Goal: Task Accomplishment & Management: Manage account settings

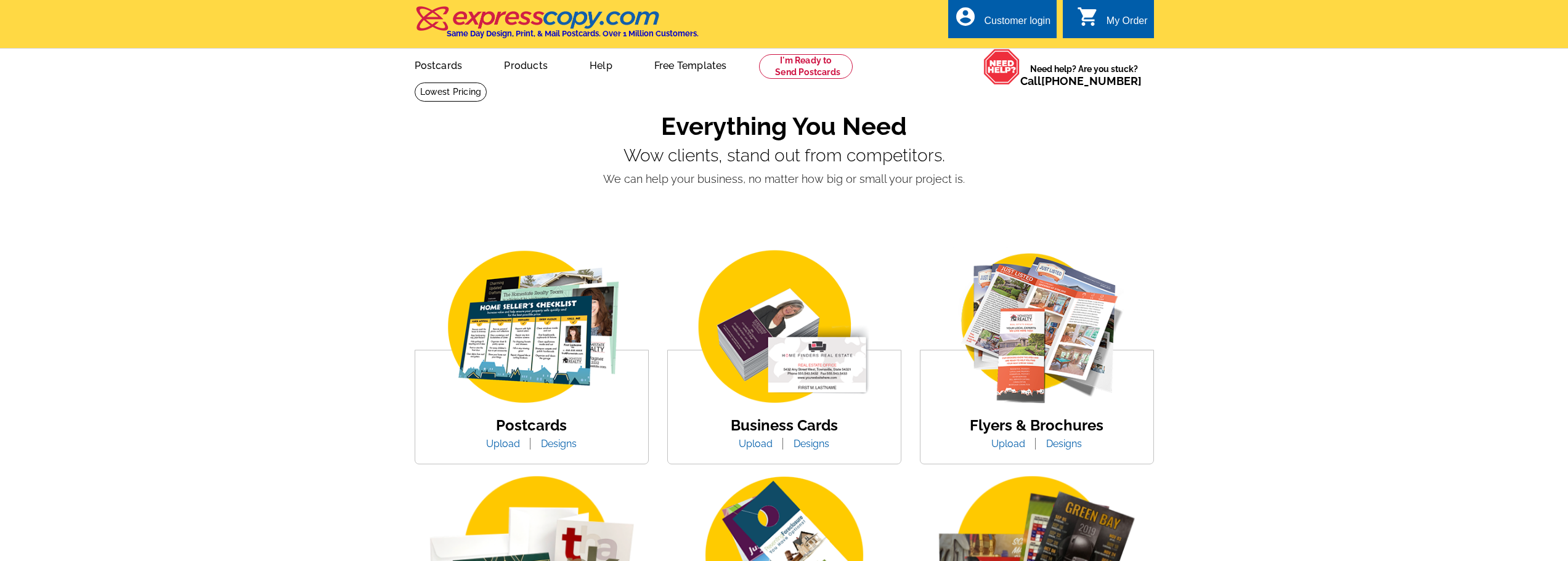
drag, startPoint x: 1017, startPoint y: 17, endPoint x: 1015, endPoint y: 29, distance: 12.2
click at [1017, 17] on div "Customer login" at bounding box center [1017, 24] width 67 height 17
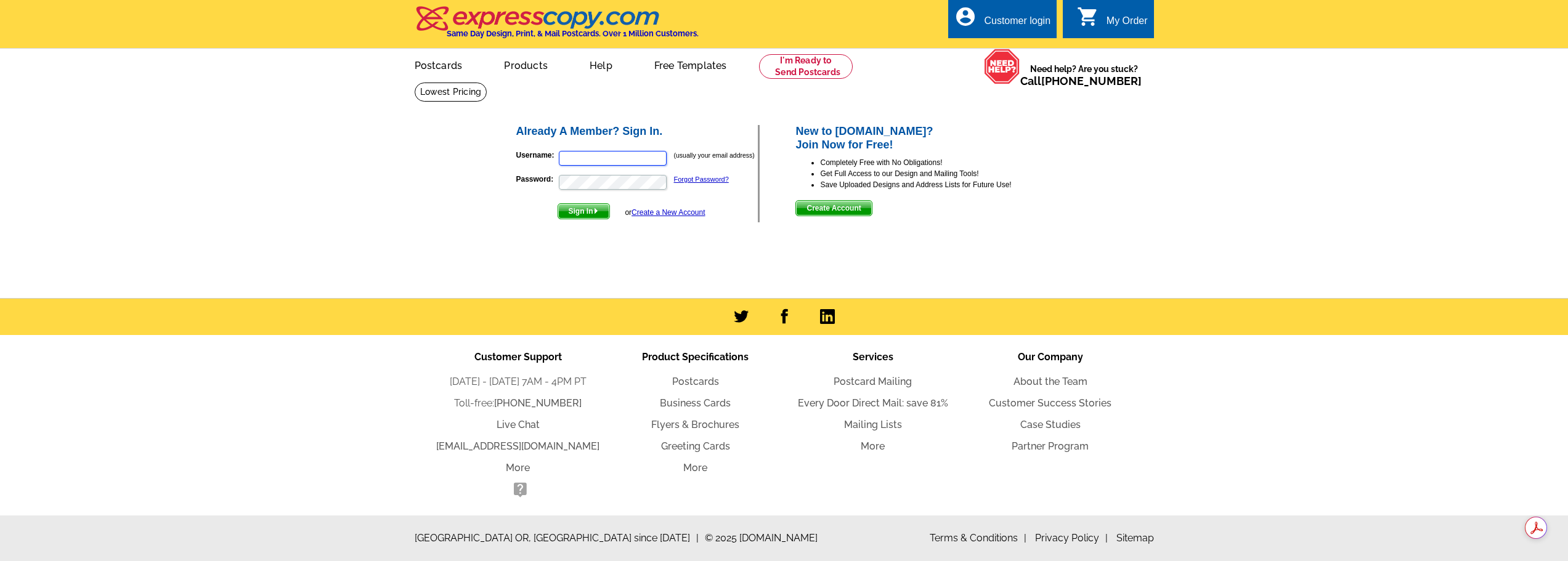
type input "steven@reelkeeper.com"
click at [668, 150] on div at bounding box center [668, 150] width 0 height 0
click at [402, 249] on main "Already A Member? Sign In. Username: steven@reelkeeper.com (usually your email …" at bounding box center [784, 190] width 1568 height 216
click at [567, 211] on span "Sign In" at bounding box center [583, 211] width 51 height 15
